Goal: Use online tool/utility: Use online tool/utility

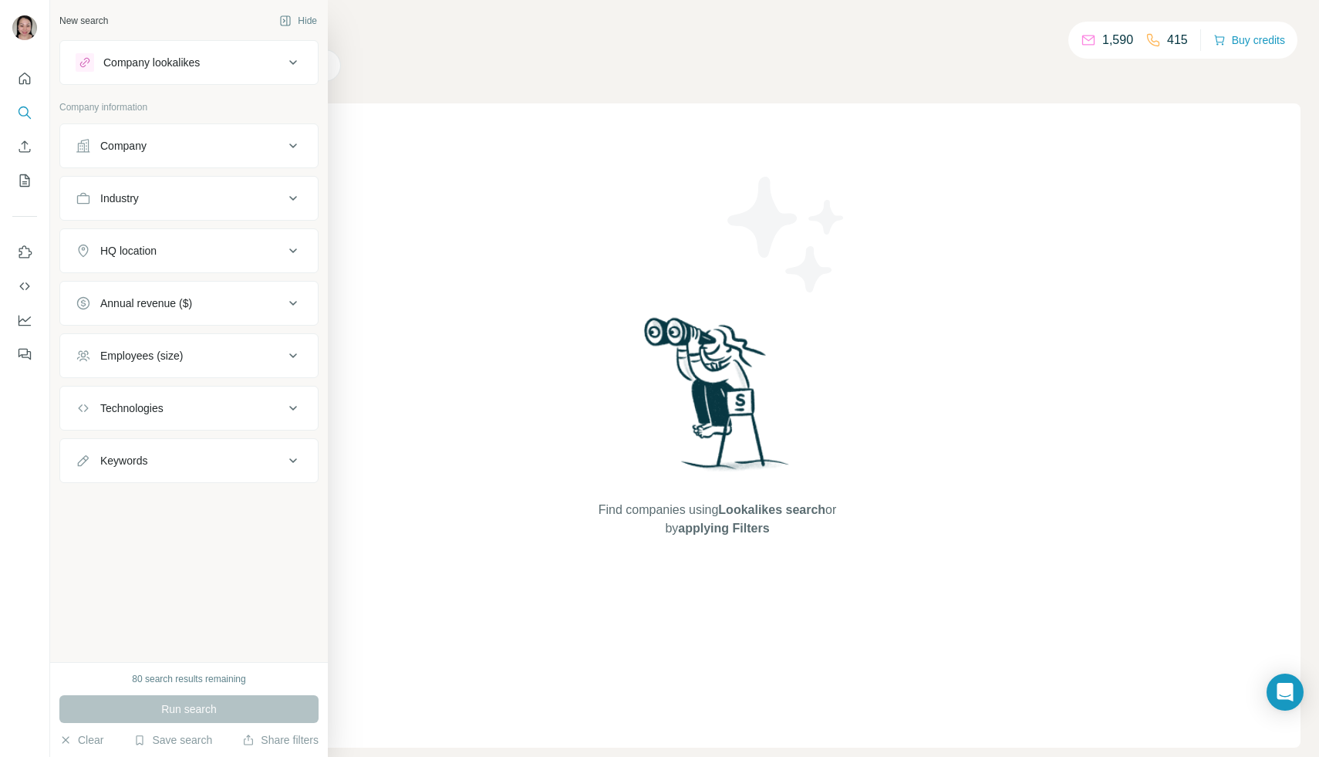
click at [153, 60] on div "Company lookalikes" at bounding box center [151, 62] width 96 height 15
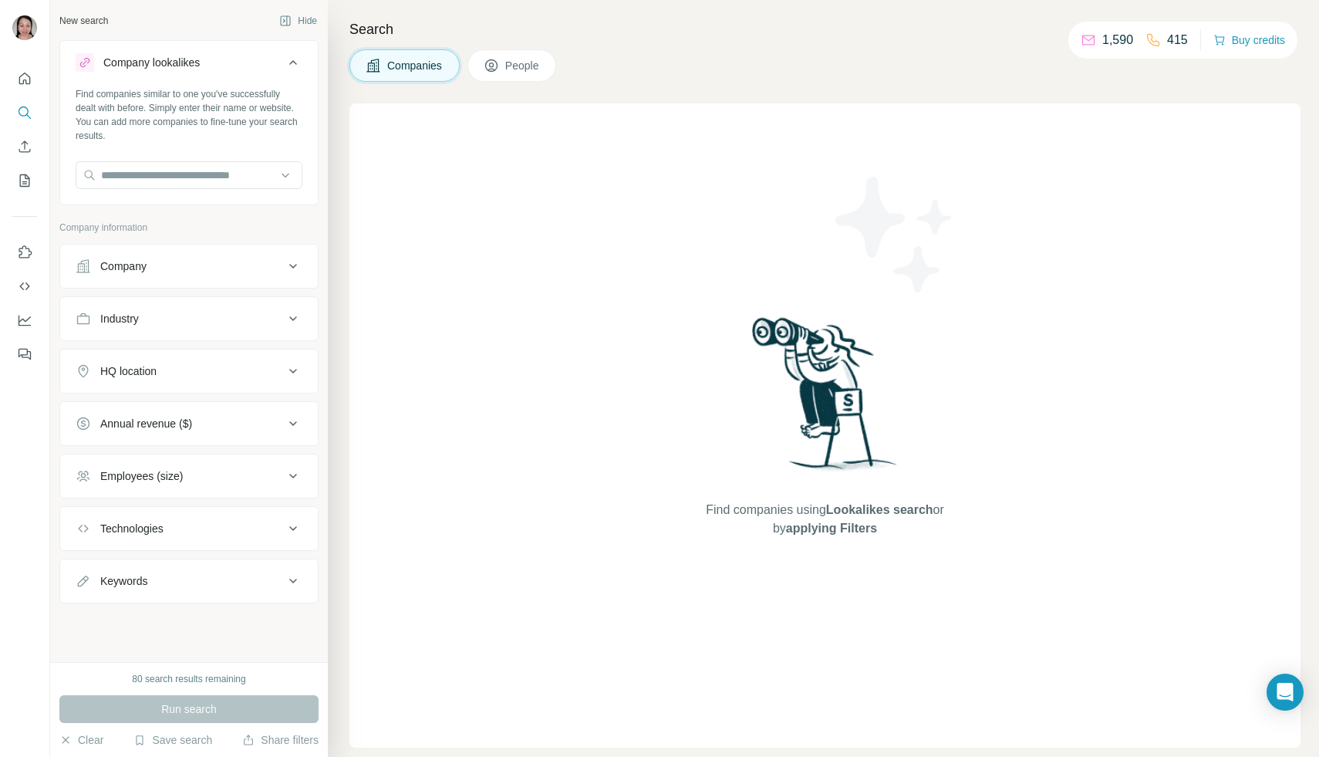
click at [104, 24] on div "New search" at bounding box center [83, 21] width 49 height 14
click at [1167, 41] on p "415" at bounding box center [1177, 40] width 21 height 19
click at [1220, 39] on icon "button" at bounding box center [1220, 40] width 12 height 12
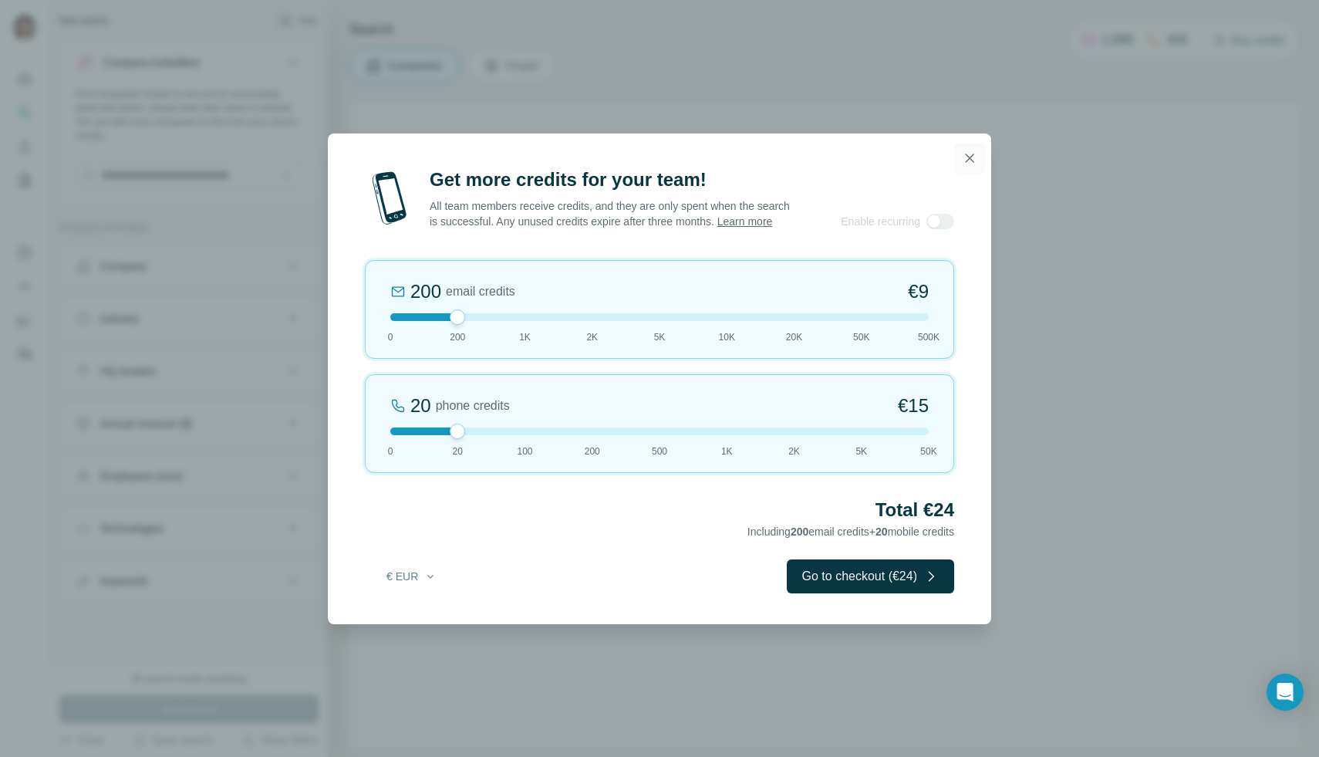
click at [971, 154] on icon "button" at bounding box center [970, 158] width 8 height 8
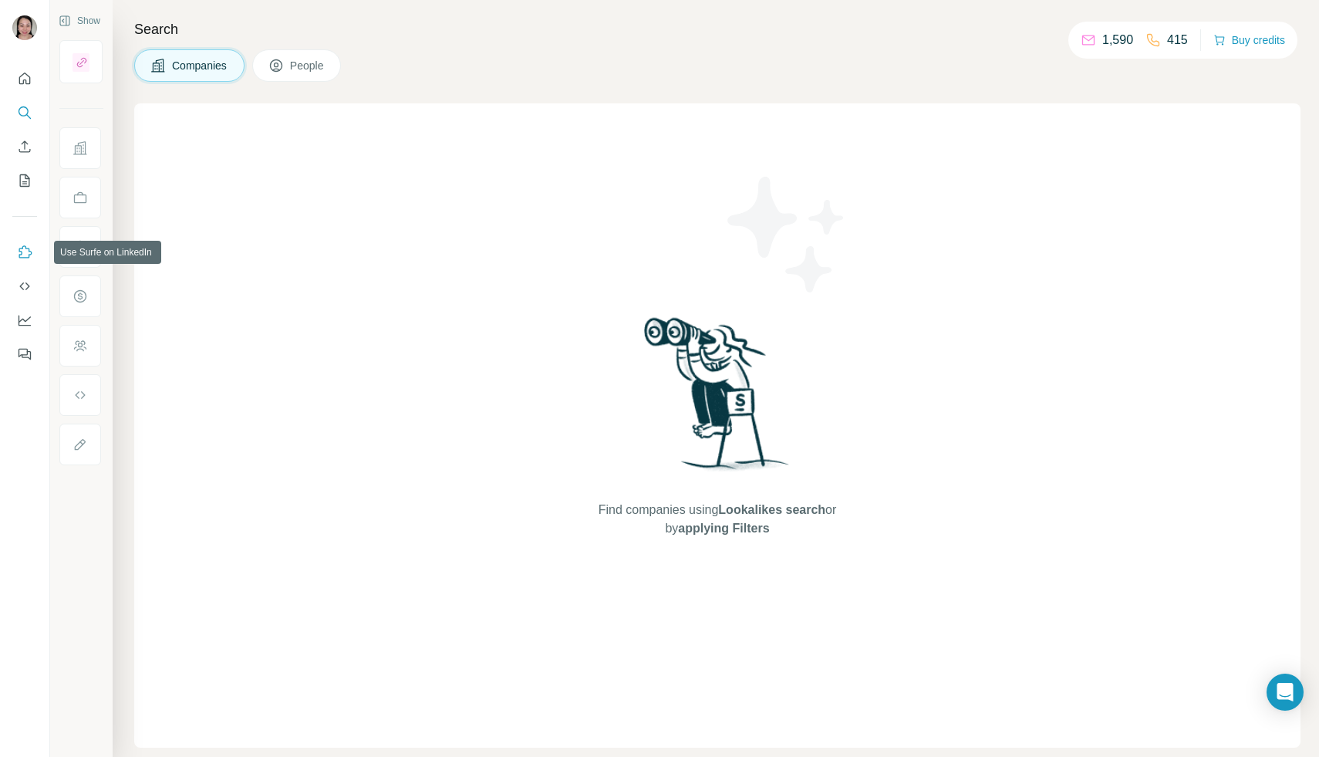
click at [23, 247] on icon "Use Surfe on LinkedIn" at bounding box center [24, 252] width 15 height 15
